Goal: Task Accomplishment & Management: Manage account settings

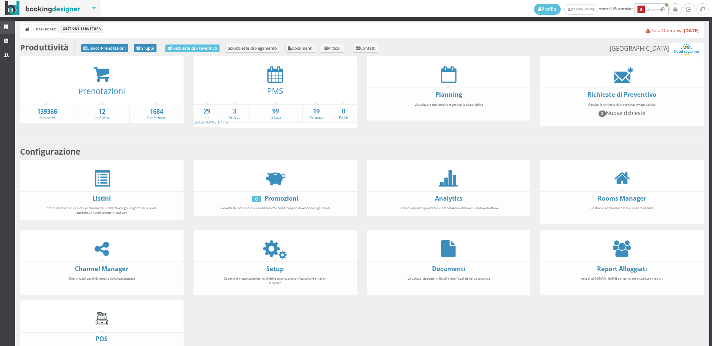
click at [5, 27] on icon at bounding box center [7, 27] width 6 height 5
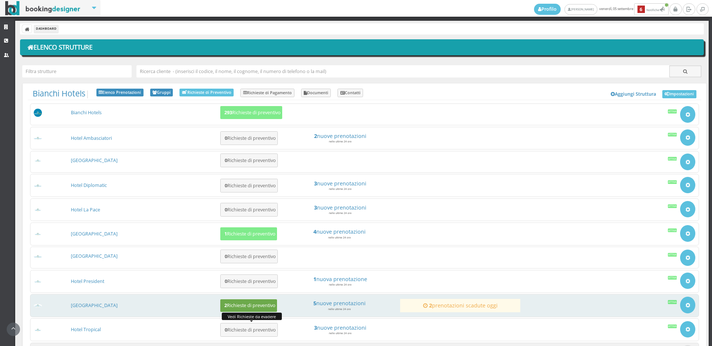
scroll to position [69, 0]
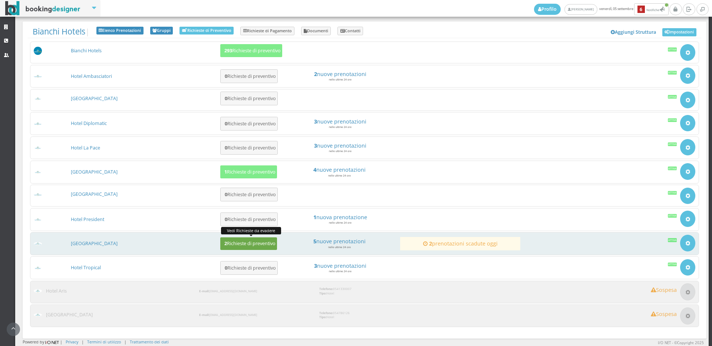
click at [234, 239] on button "2 Richieste di preventivo" at bounding box center [248, 243] width 57 height 13
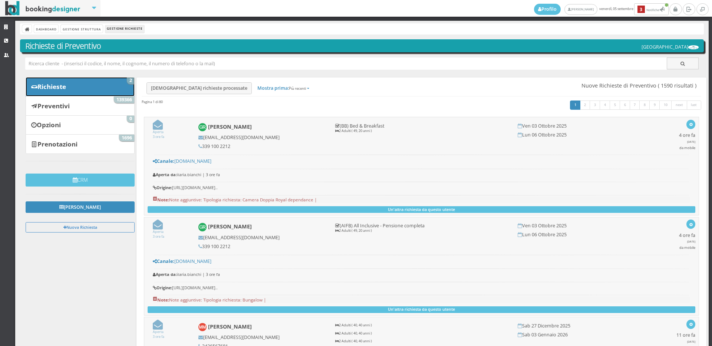
click at [67, 91] on link "Richieste 2" at bounding box center [80, 86] width 109 height 19
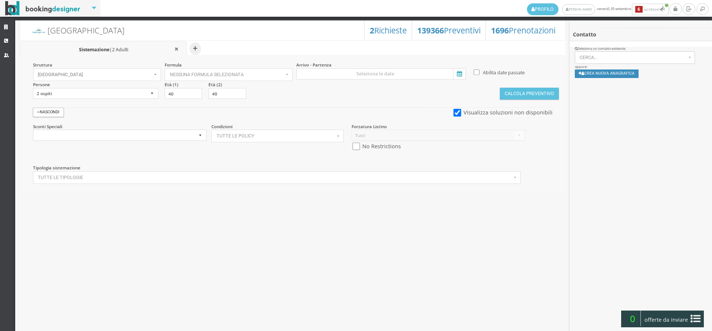
select select
click at [7, 26] on icon at bounding box center [7, 27] width 6 height 5
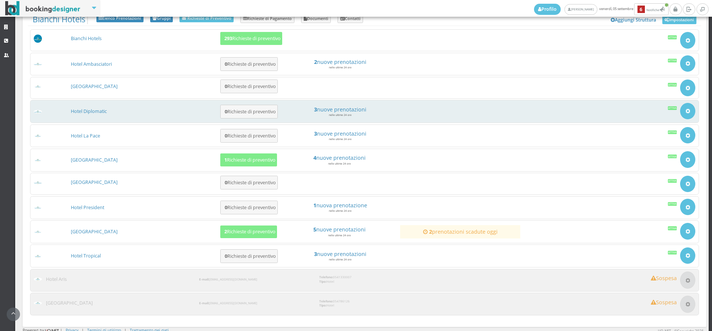
scroll to position [86, 0]
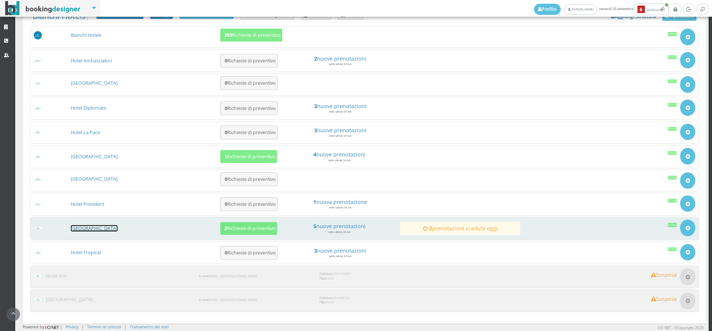
click at [73, 225] on link "[GEOGRAPHIC_DATA]" at bounding box center [94, 228] width 47 height 6
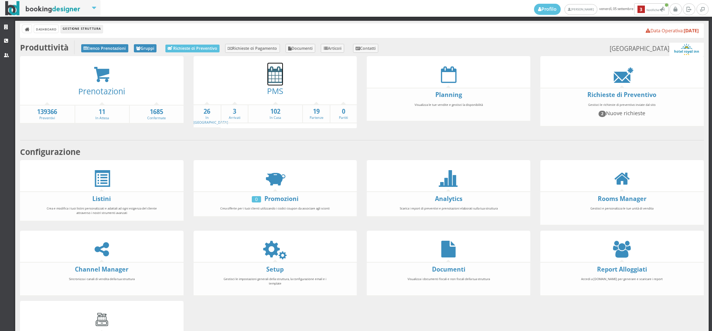
click at [274, 75] on icon at bounding box center [275, 74] width 16 height 17
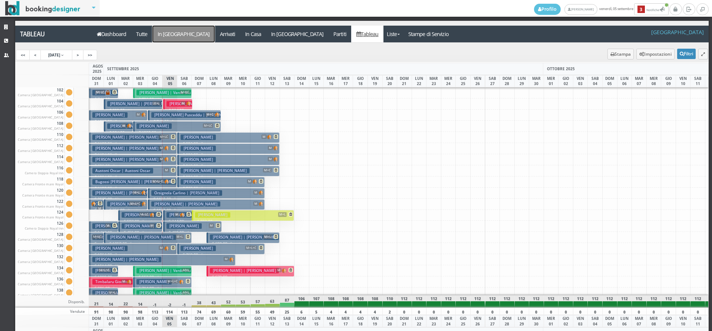
click at [177, 36] on a=pms-arrival-reservations"] "In [GEOGRAPHIC_DATA]" at bounding box center [183, 34] width 62 height 17
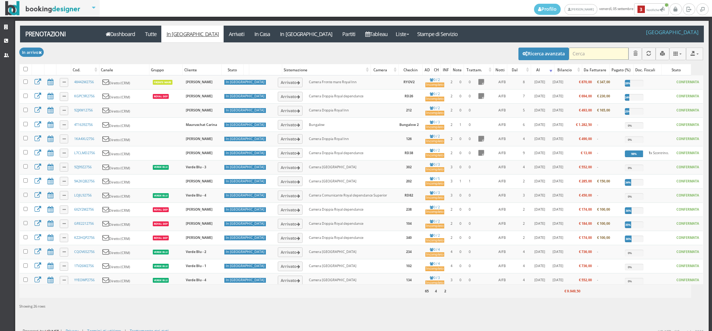
click at [588, 56] on input "search" at bounding box center [599, 53] width 60 height 12
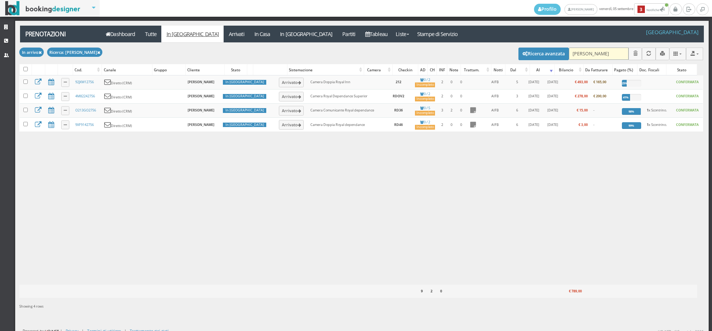
type input "bertu"
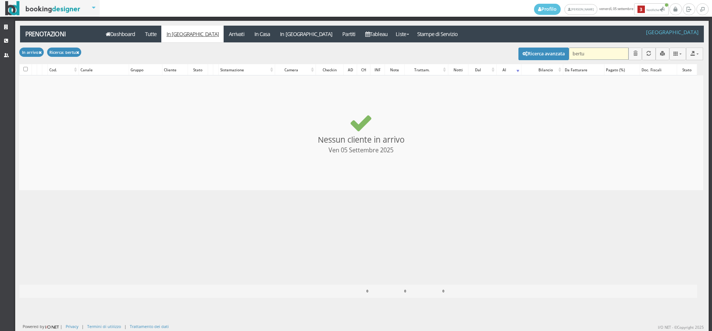
checkbox input "false"
type input "bertu"
click at [249, 37] on link "In Casa" at bounding box center [262, 34] width 26 height 17
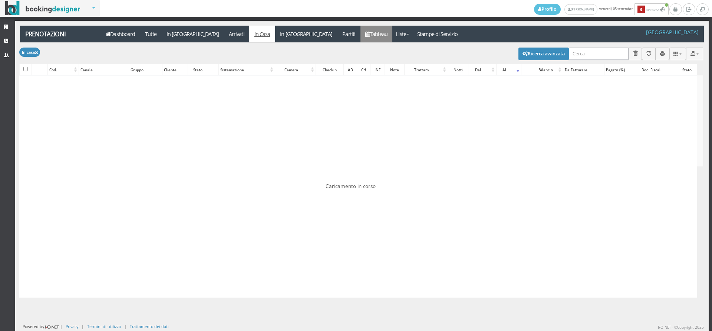
type input "bertu"
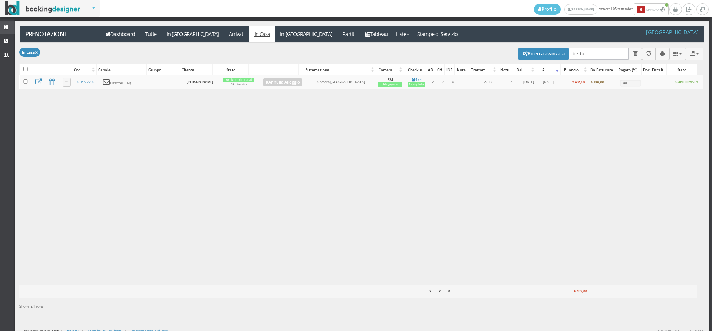
click at [0, 30] on link "Strutture" at bounding box center [7, 27] width 15 height 13
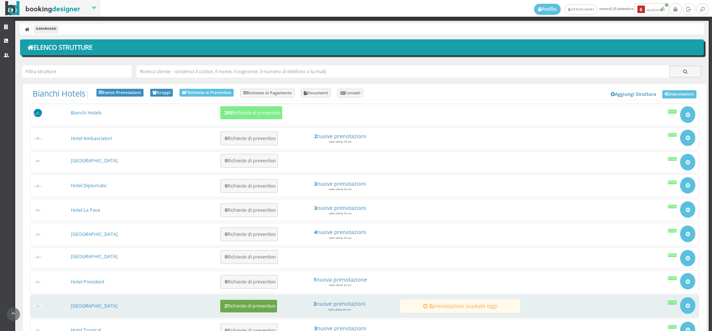
scroll to position [86, 0]
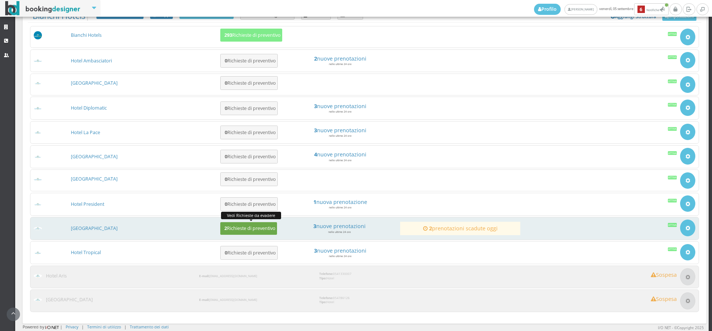
click at [231, 228] on h5 "2 Richieste di preventivo" at bounding box center [248, 228] width 53 height 6
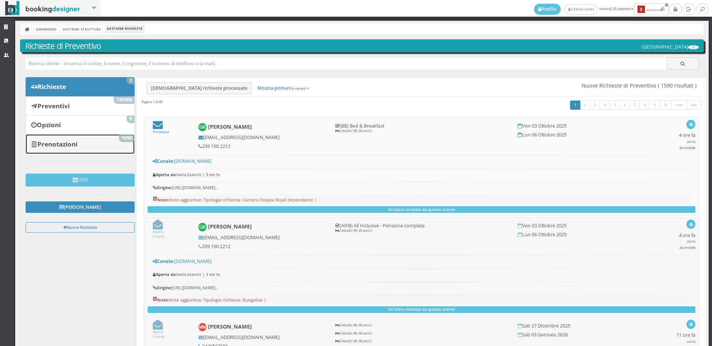
drag, startPoint x: 75, startPoint y: 136, endPoint x: 74, endPoint y: 139, distance: 3.8
click at [74, 137] on link "Prenotazioni 1696" at bounding box center [80, 143] width 109 height 19
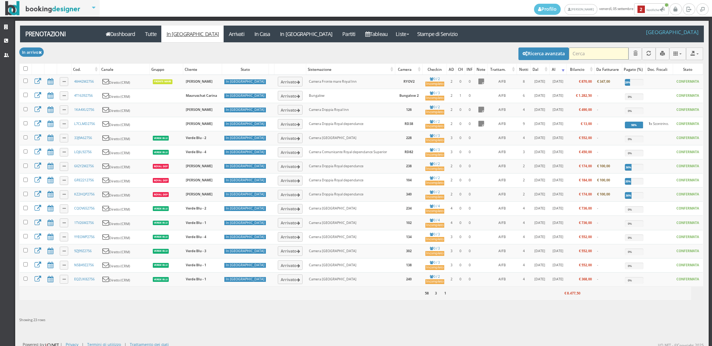
click at [592, 52] on input "search" at bounding box center [599, 53] width 60 height 12
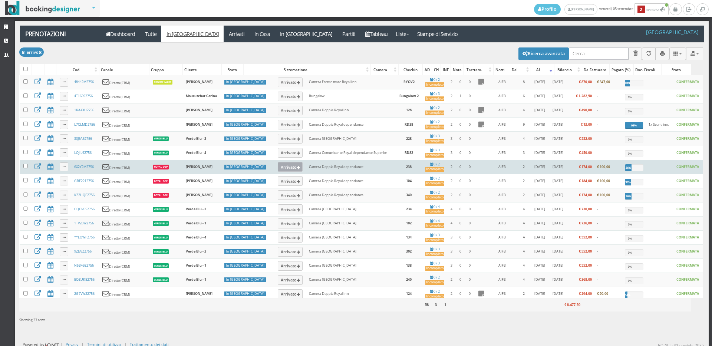
click at [278, 168] on button "Arrivato" at bounding box center [290, 167] width 25 height 10
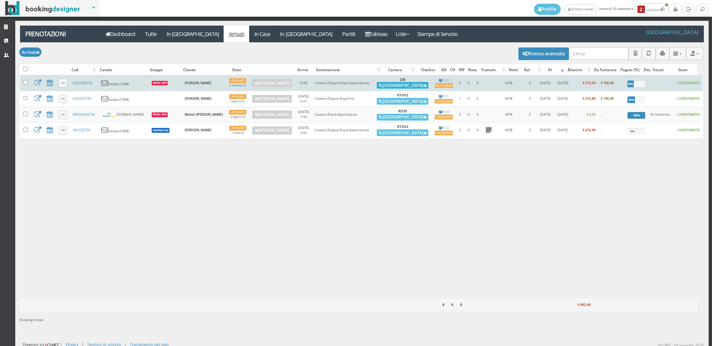
click at [402, 85] on button "[GEOGRAPHIC_DATA]" at bounding box center [403, 85] width 52 height 7
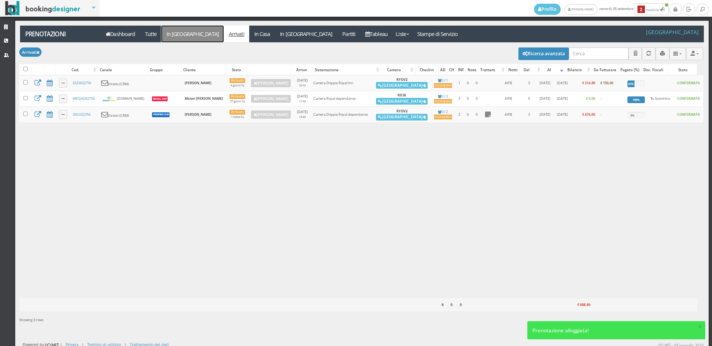
click at [175, 30] on link "In [GEOGRAPHIC_DATA]" at bounding box center [192, 34] width 62 height 17
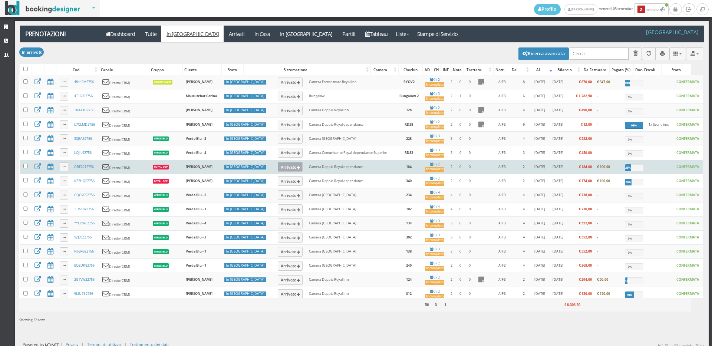
click at [278, 165] on button "Arrivato" at bounding box center [290, 167] width 25 height 10
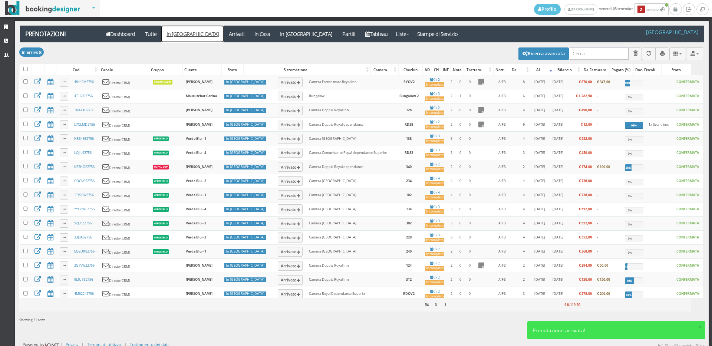
click at [191, 35] on link "In [GEOGRAPHIC_DATA]" at bounding box center [192, 34] width 62 height 17
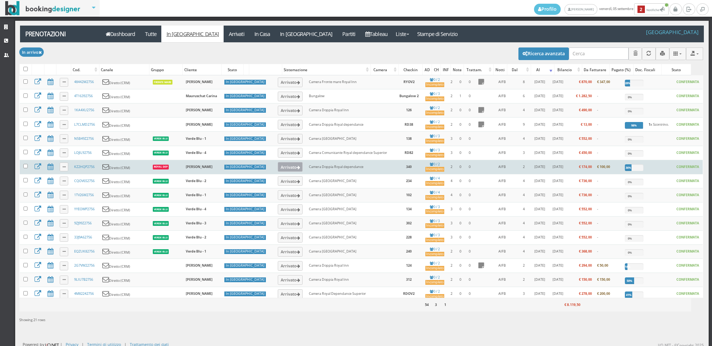
click at [278, 168] on button "Arrivato" at bounding box center [290, 167] width 25 height 10
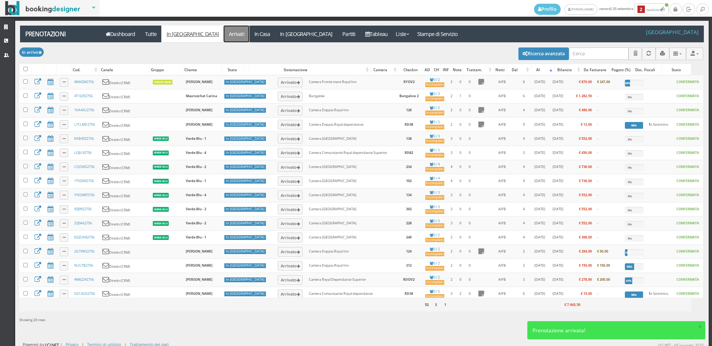
click at [224, 31] on link "Arrivati" at bounding box center [237, 34] width 26 height 17
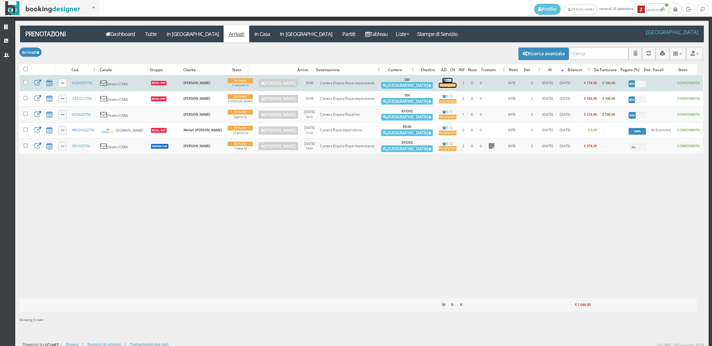
click at [439, 84] on div "Incompleto" at bounding box center [448, 85] width 18 height 5
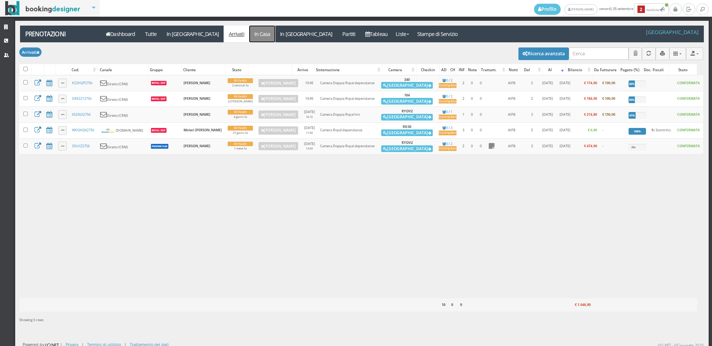
click at [249, 37] on link "In Casa" at bounding box center [262, 34] width 26 height 17
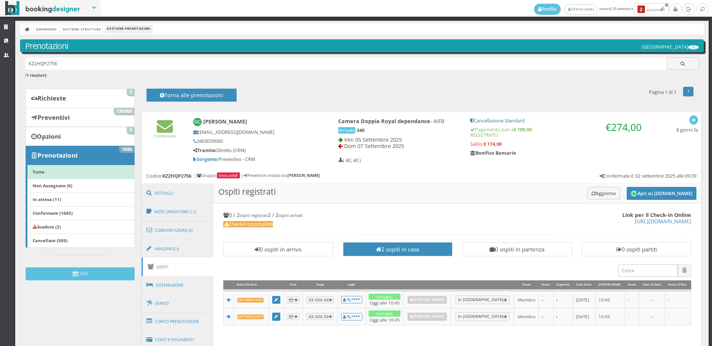
scroll to position [124, 0]
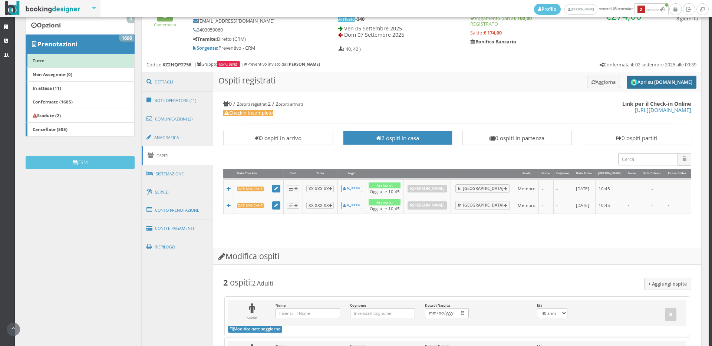
click at [663, 85] on button "Apri su [DOMAIN_NAME]" at bounding box center [662, 82] width 70 height 13
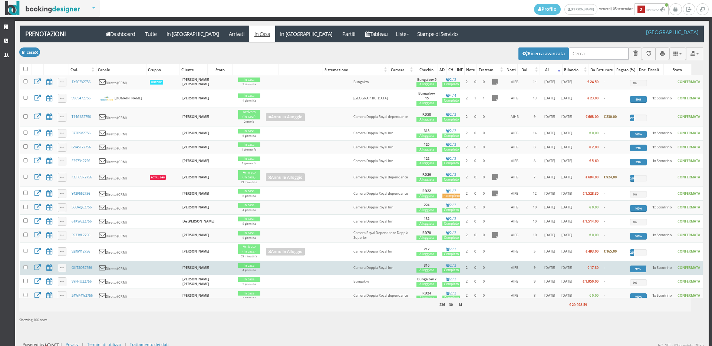
scroll to position [165, 0]
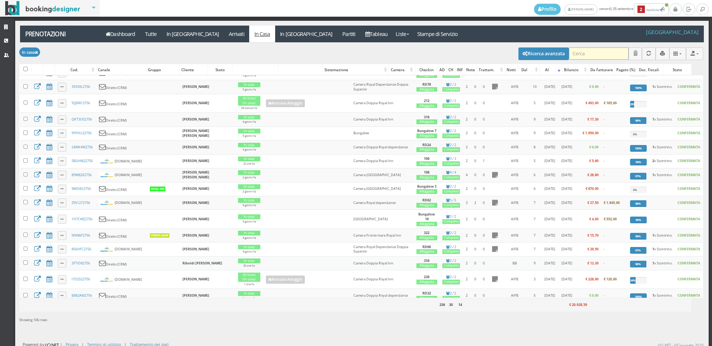
click at [598, 55] on input "search" at bounding box center [599, 53] width 60 height 12
type input "cedrini"
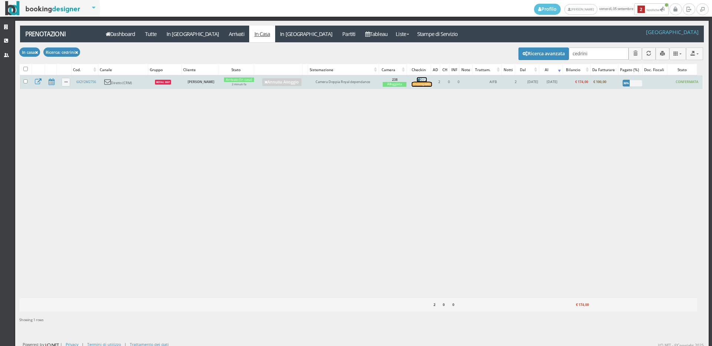
click at [415, 85] on div "Incompleto" at bounding box center [422, 84] width 20 height 5
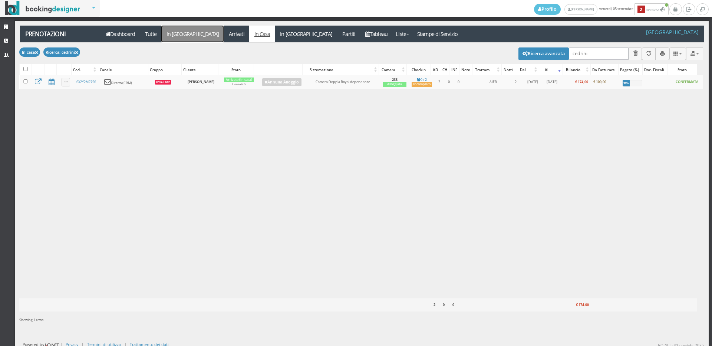
click at [181, 30] on link "In [GEOGRAPHIC_DATA]" at bounding box center [192, 34] width 62 height 17
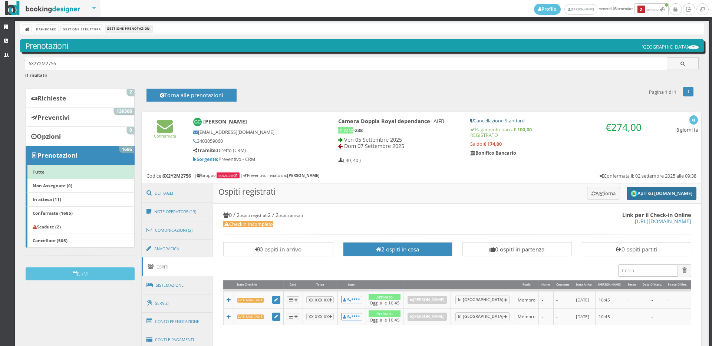
click at [670, 194] on button "Apri su [DOMAIN_NAME]" at bounding box center [662, 193] width 70 height 13
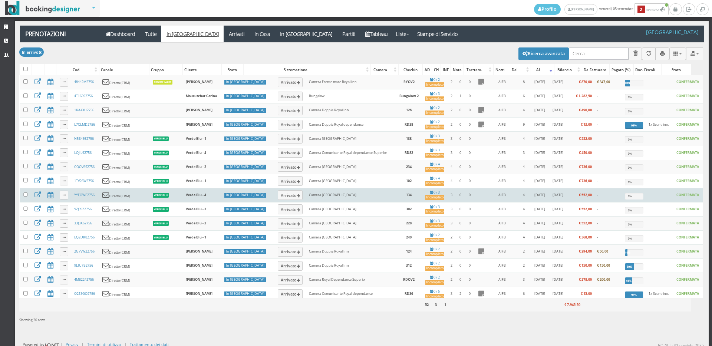
scroll to position [66, 0]
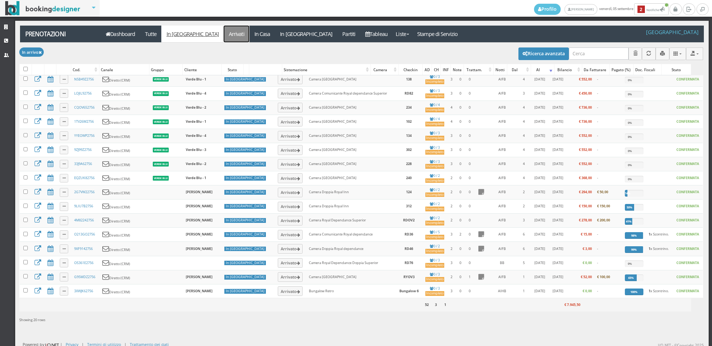
click at [224, 38] on link "Arrivati" at bounding box center [237, 34] width 26 height 17
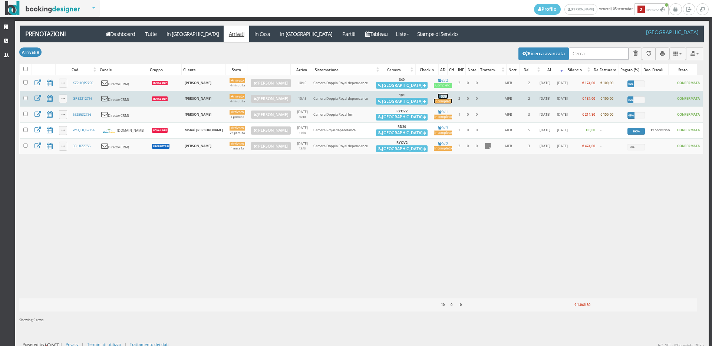
click at [434, 98] on link "0 / 2 Incompleto" at bounding box center [443, 99] width 18 height 10
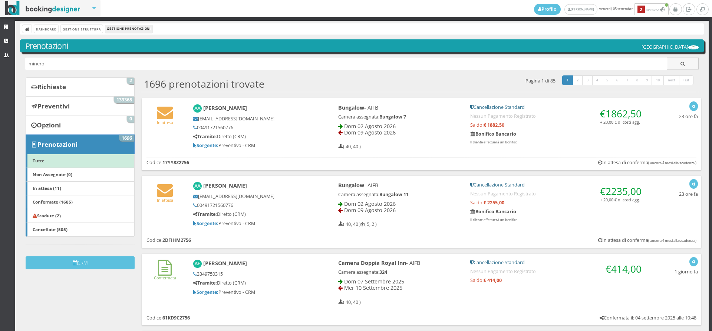
type input "minero"
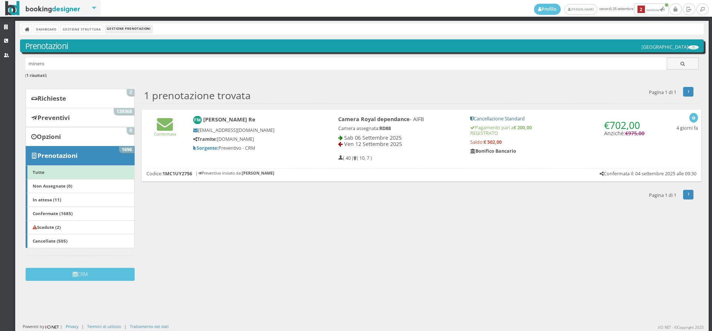
drag, startPoint x: 267, startPoint y: 119, endPoint x: 197, endPoint y: 120, distance: 69.7
click at [197, 120] on h4 "Francesca Minero Re" at bounding box center [253, 120] width 120 height 9
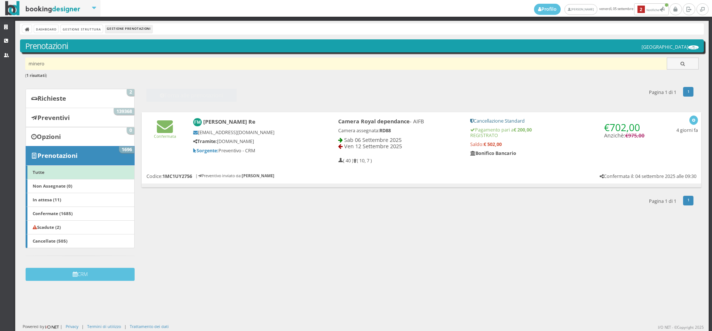
copy h4 "Francesca Minero Re"
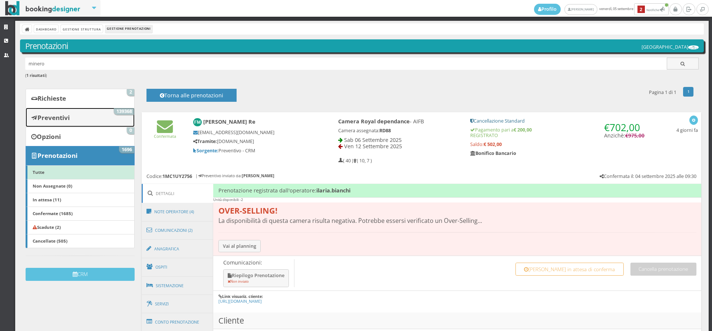
click at [102, 114] on link "Preventivi 139368" at bounding box center [80, 117] width 109 height 19
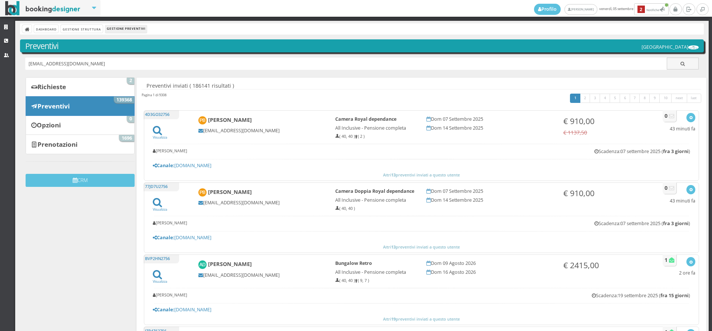
type input "[EMAIL_ADDRESS][DOMAIN_NAME]"
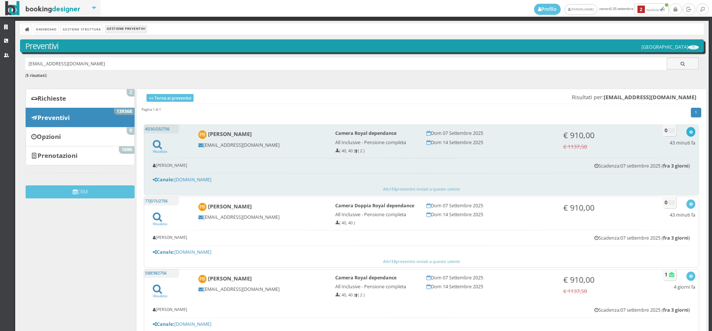
click at [689, 129] on div "button" at bounding box center [691, 132] width 4 height 6
click at [656, 170] on link "Visualizza sul sito" at bounding box center [667, 167] width 58 height 9
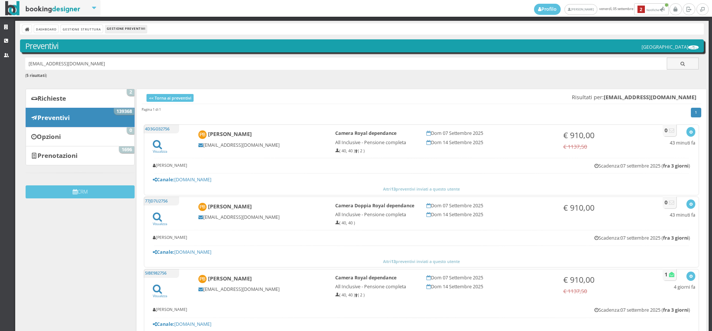
click at [69, 23] on div "Dashboard Gestione Struttura Gestione Preventivi" at bounding box center [362, 28] width 684 height 11
click at [72, 26] on link "Gestione Struttura" at bounding box center [82, 29] width 42 height 8
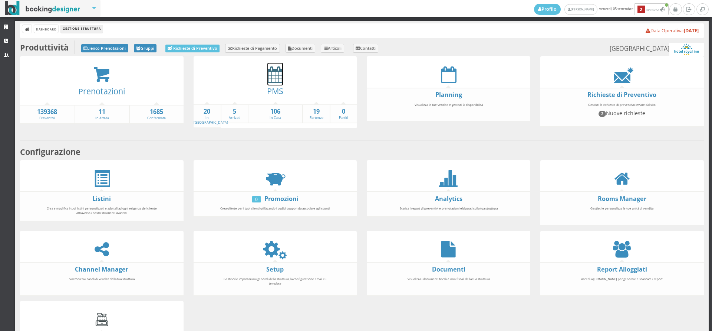
click at [273, 76] on icon at bounding box center [275, 74] width 16 height 17
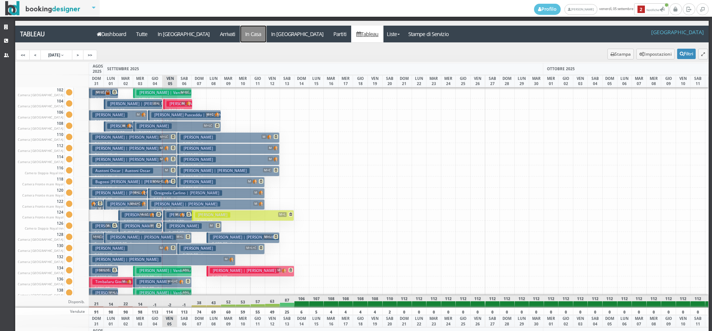
click at [240, 37] on a=pms-instay-reservations"] "In Casa" at bounding box center [253, 34] width 26 height 17
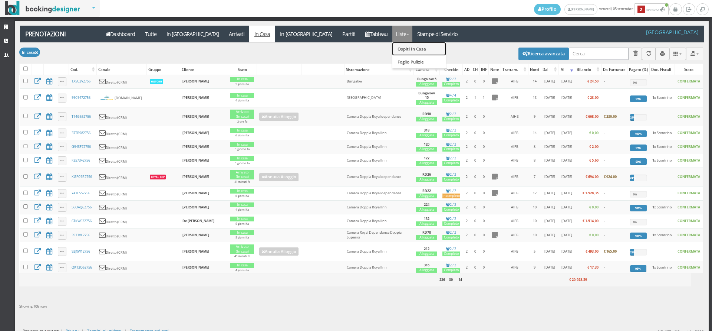
click at [392, 49] on link "Ospiti In Casa" at bounding box center [418, 48] width 53 height 13
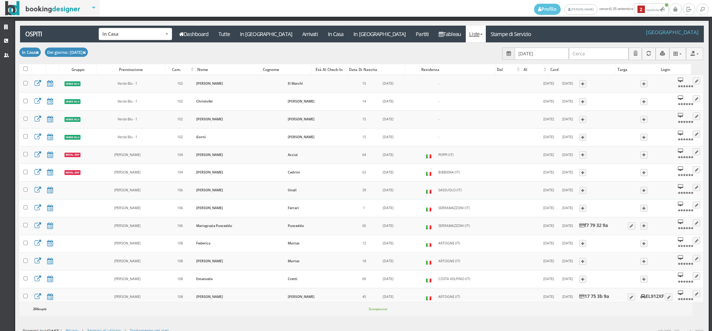
click at [589, 55] on input "search" at bounding box center [599, 53] width 60 height 12
type input "fsh"
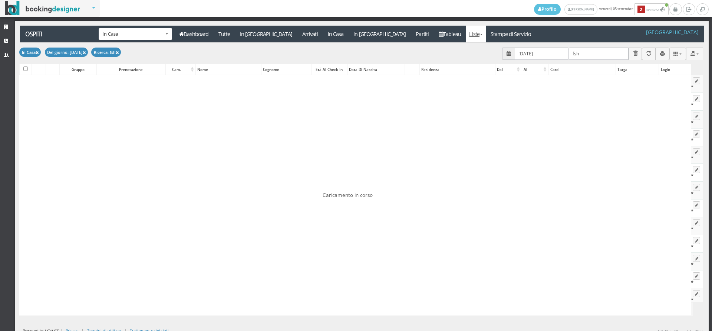
checkbox input "false"
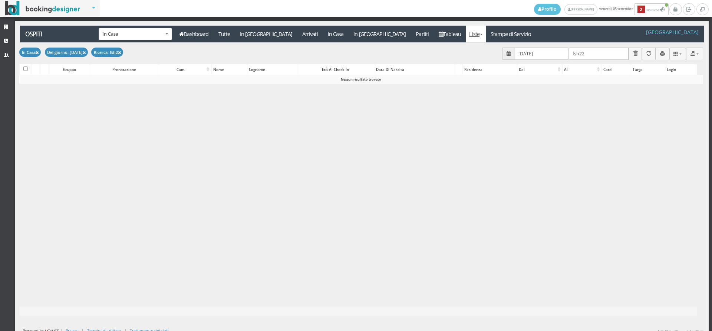
type input "fsh226"
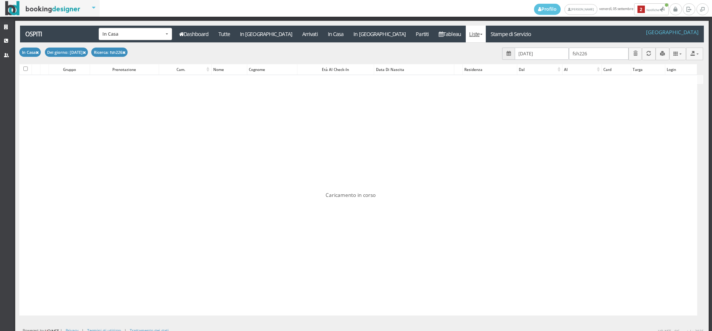
checkbox input "false"
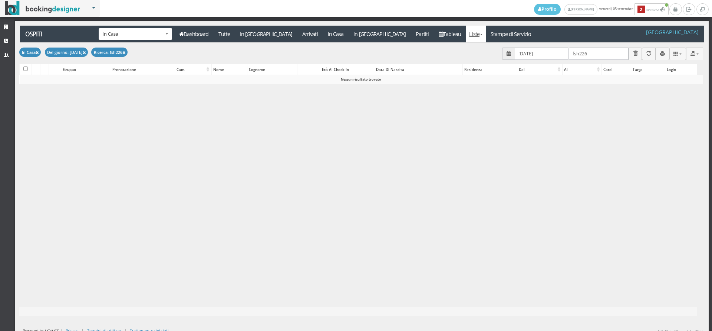
type input "fsh226"
click at [6, 26] on icon at bounding box center [7, 27] width 6 height 5
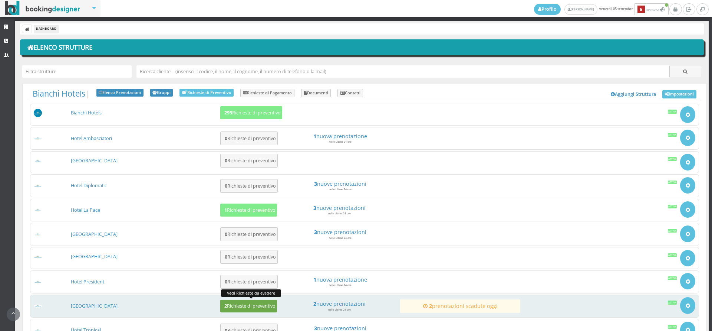
scroll to position [86, 0]
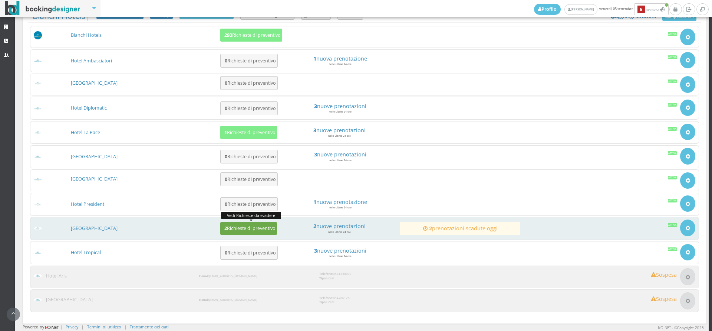
click at [256, 224] on button "2 Richieste di preventivo" at bounding box center [248, 228] width 57 height 13
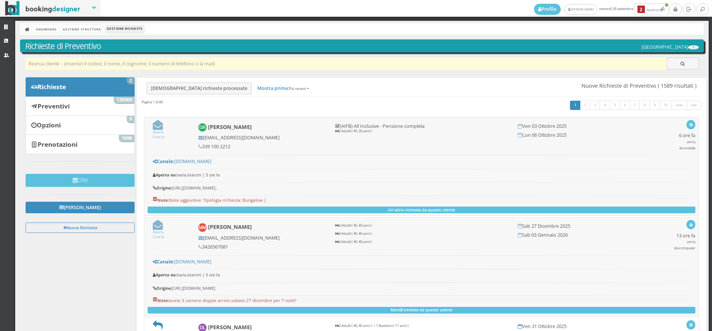
click at [87, 68] on input "text" at bounding box center [346, 63] width 642 height 12
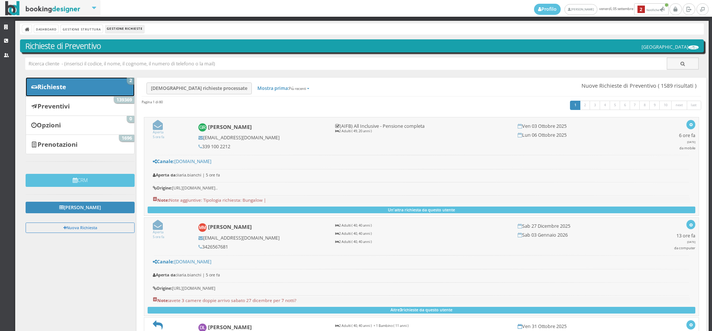
click at [92, 87] on link "Richieste 2" at bounding box center [80, 86] width 109 height 19
click at [107, 87] on link "Richieste 2" at bounding box center [80, 86] width 109 height 19
